Goal: Check status: Check status

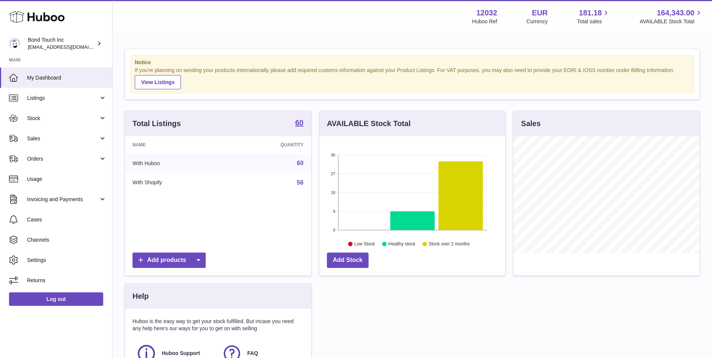
scroll to position [117, 186]
click at [76, 125] on link "Stock" at bounding box center [56, 118] width 112 height 20
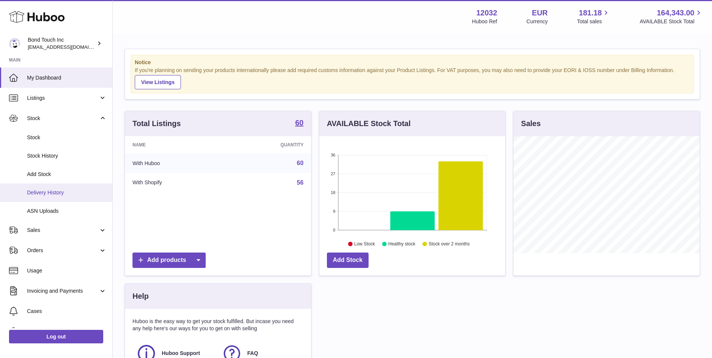
click at [57, 196] on span "Delivery History" at bounding box center [67, 192] width 80 height 7
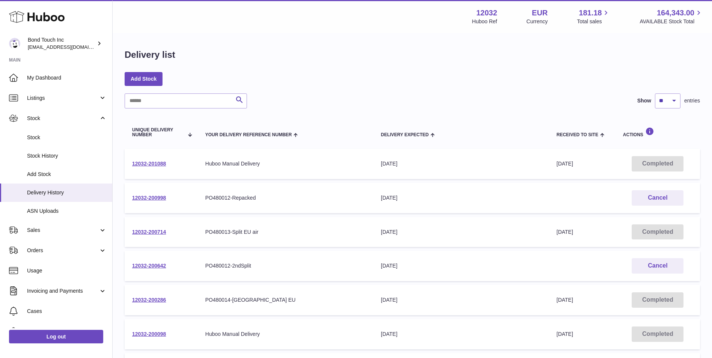
click at [148, 271] on td "12032-200642" at bounding box center [161, 266] width 73 height 30
click at [149, 263] on link "12032-200642" at bounding box center [149, 266] width 34 height 6
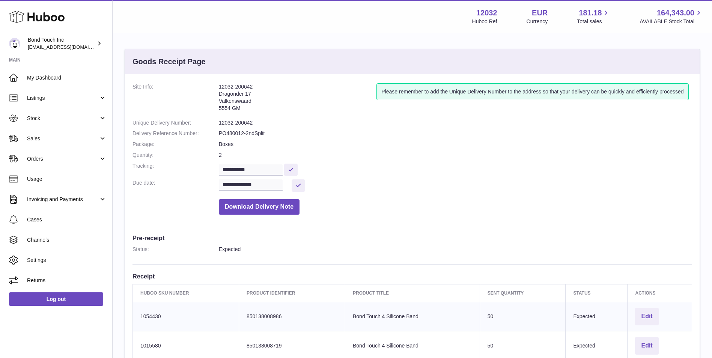
drag, startPoint x: 254, startPoint y: 86, endPoint x: 220, endPoint y: 84, distance: 34.6
click at [220, 84] on address "12032-200642 Dragonder 17 Valkenswaard 5554 GM" at bounding box center [298, 99] width 158 height 32
copy address "12032-200642"
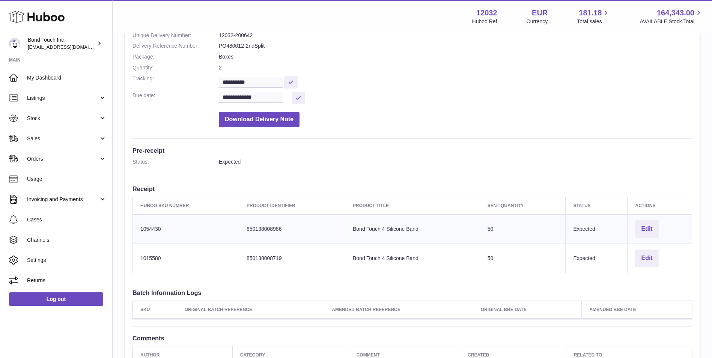
scroll to position [38, 0]
